Goal: Check status: Verify the current state of an ongoing process or item

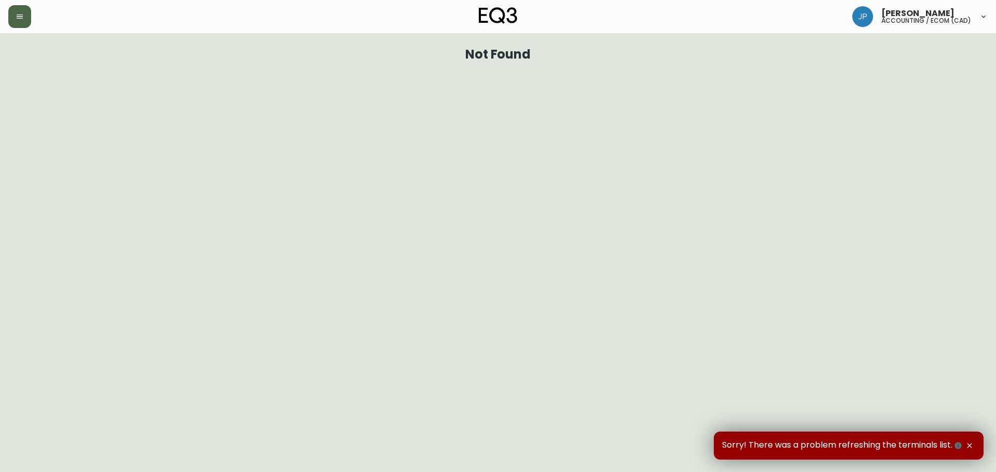
click at [21, 23] on button "button" at bounding box center [19, 16] width 23 height 23
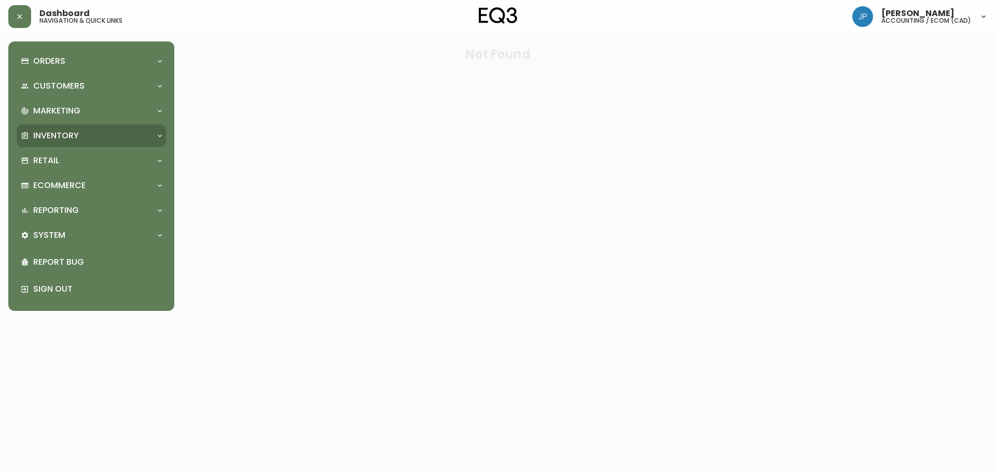
click at [35, 135] on p "Inventory" at bounding box center [56, 135] width 46 height 11
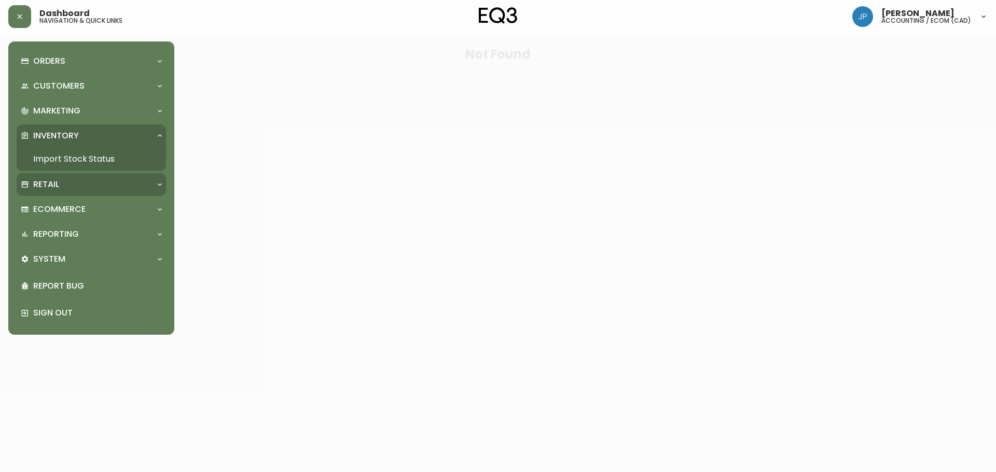
click at [53, 177] on div "Retail" at bounding box center [91, 184] width 149 height 23
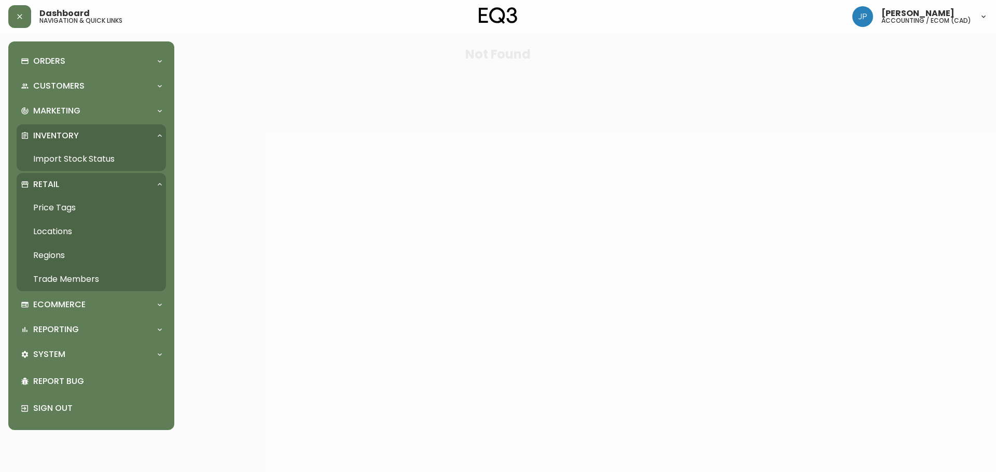
click at [57, 162] on link "Import Stock Status" at bounding box center [91, 159] width 149 height 24
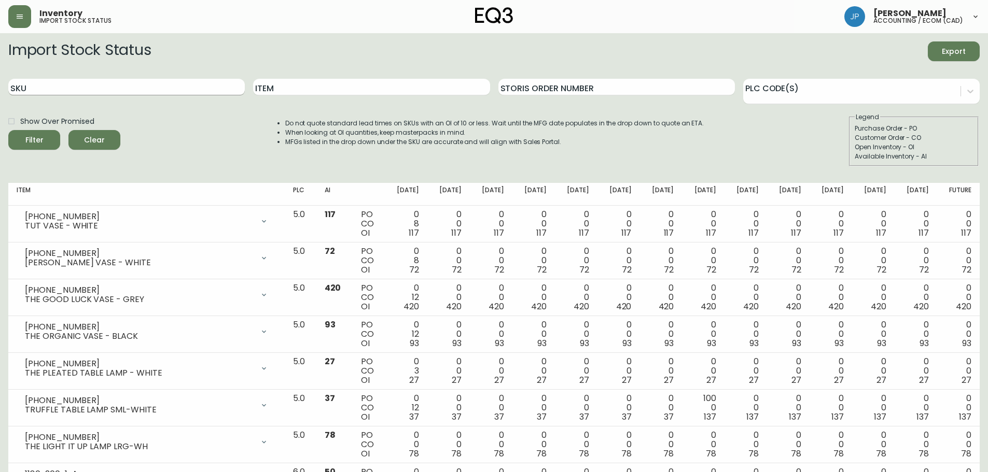
click at [193, 87] on input "SKU" at bounding box center [126, 87] width 236 height 17
paste input "7020-030-4-A"
type input "7020-030"
click at [8, 130] on button "Filter" at bounding box center [34, 140] width 52 height 20
